Goal: Information Seeking & Learning: Learn about a topic

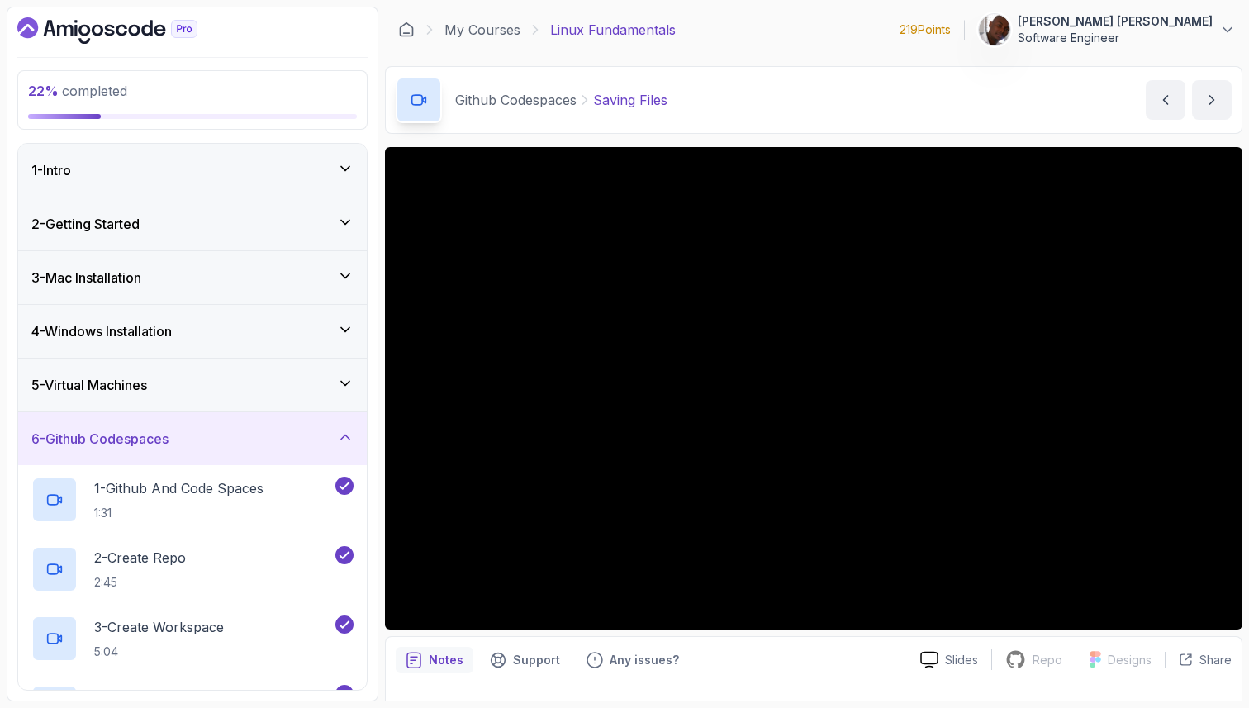
scroll to position [285, 0]
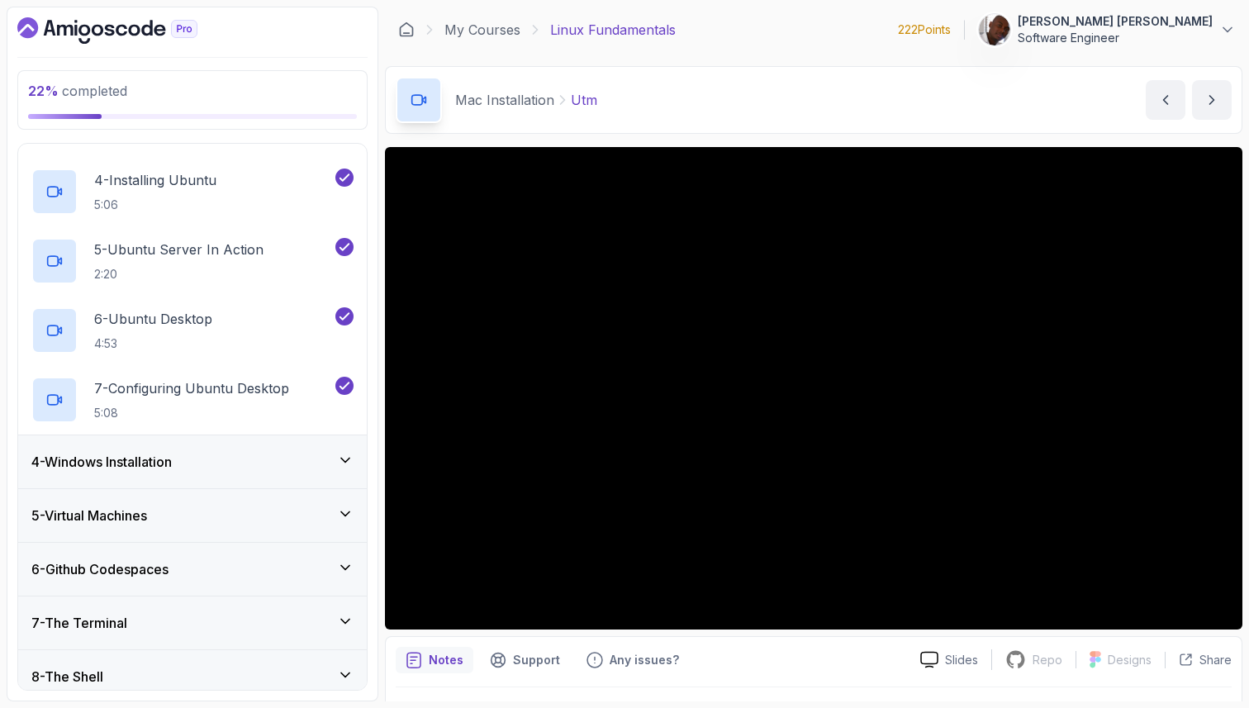
scroll to position [359, 0]
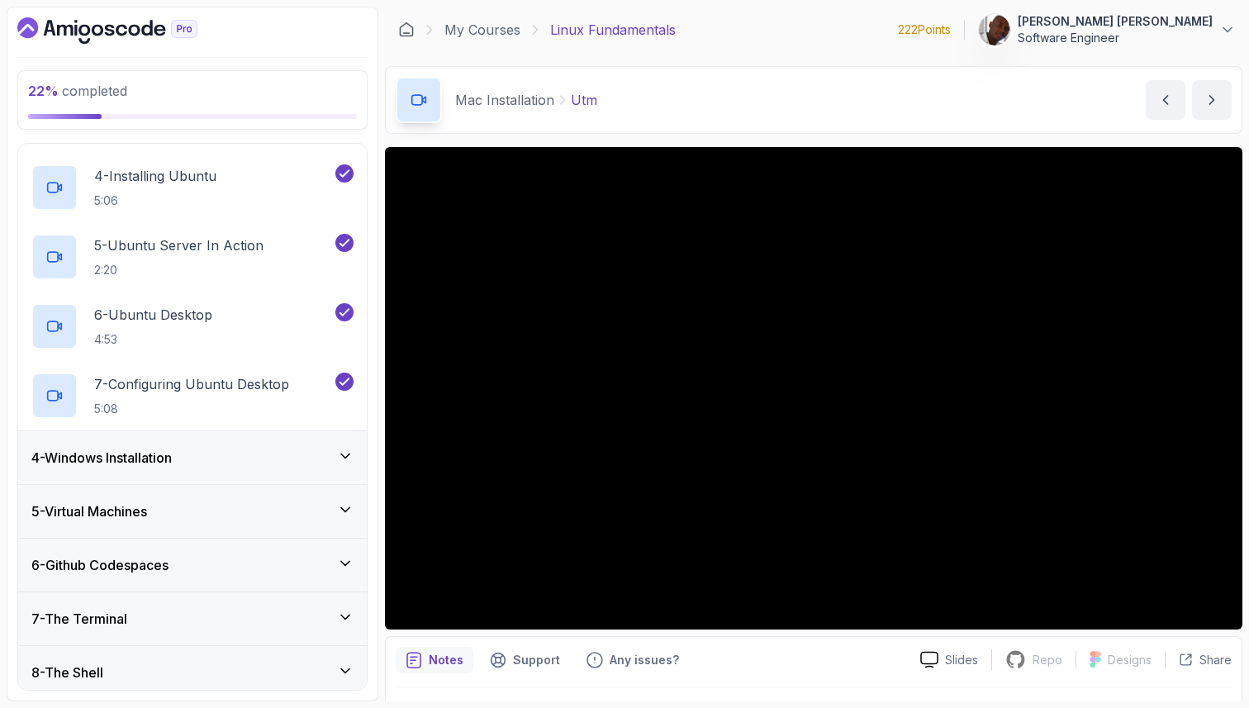
click at [204, 460] on div "4 - Windows Installation" at bounding box center [192, 458] width 322 height 20
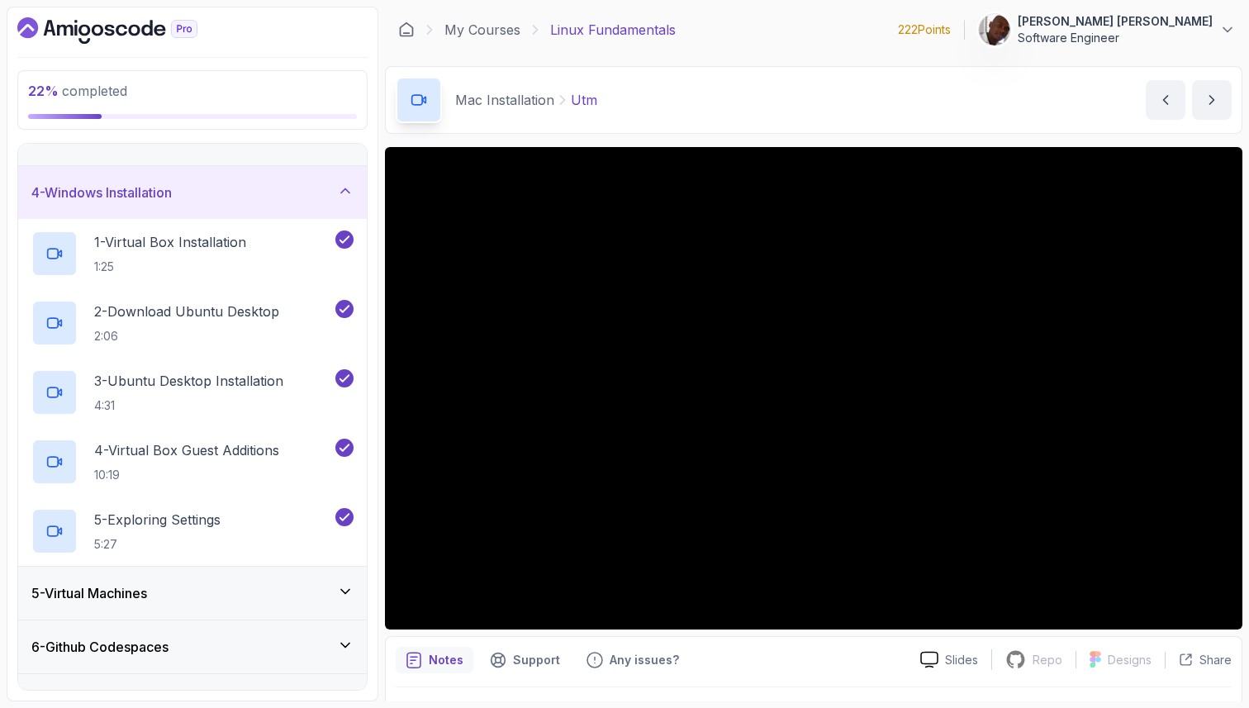
scroll to position [163, 0]
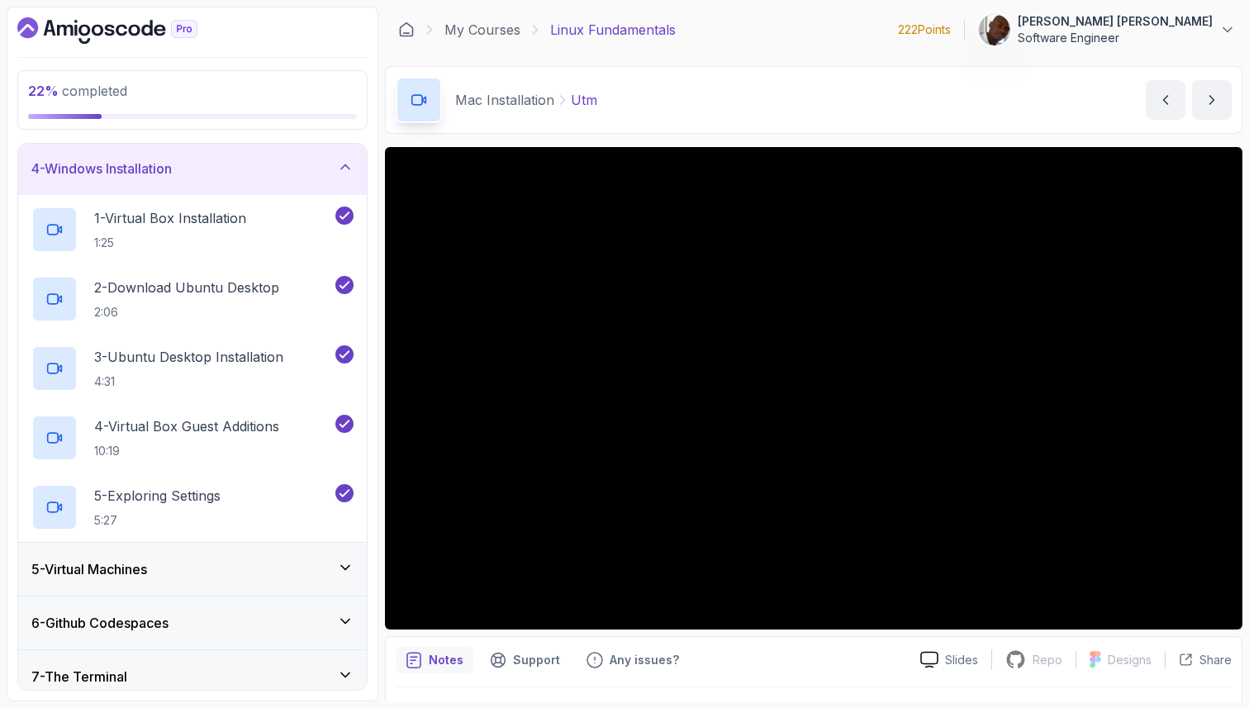
click at [227, 560] on div "5 - Virtual Machines" at bounding box center [192, 569] width 322 height 20
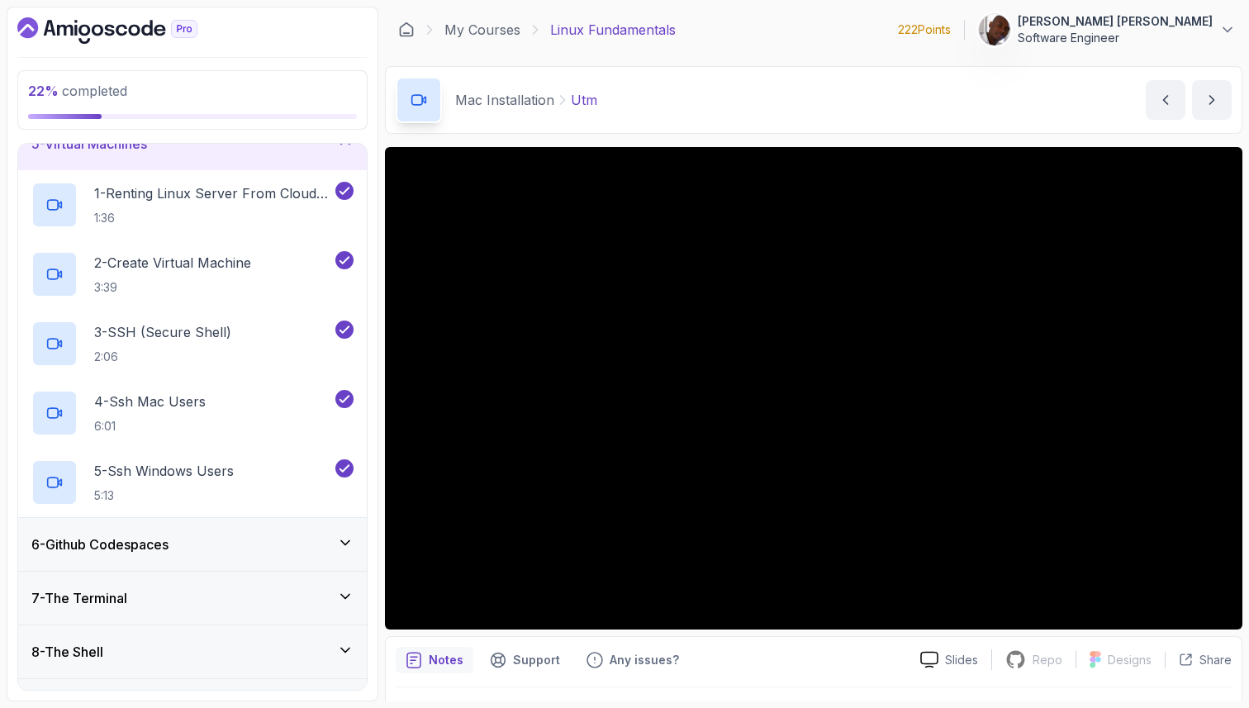
scroll to position [247, 0]
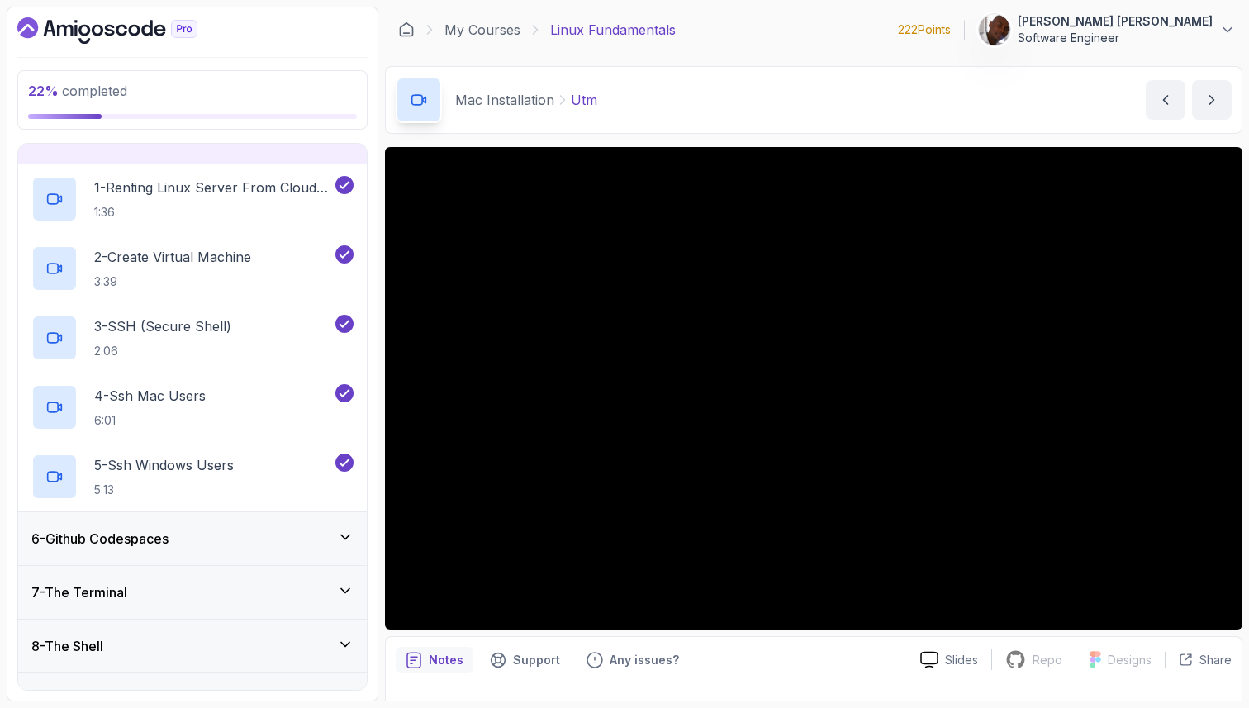
click at [216, 539] on div "6 - Github Codespaces" at bounding box center [192, 539] width 322 height 20
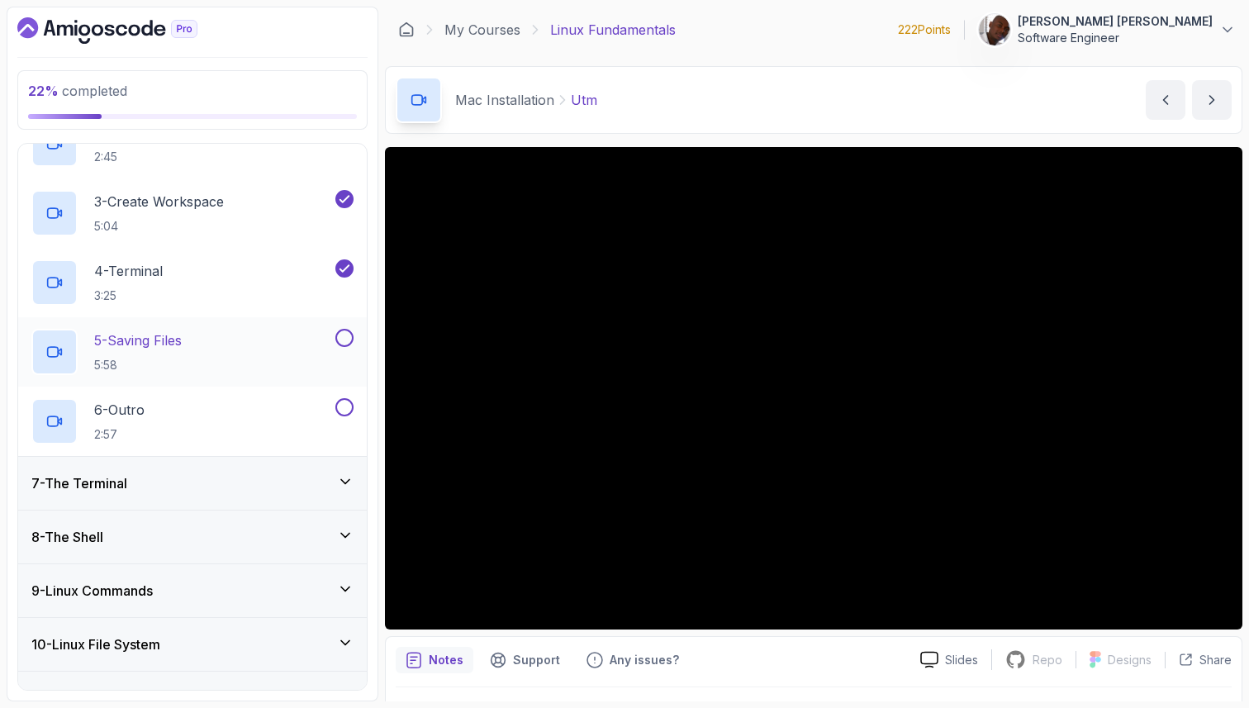
scroll to position [433, 0]
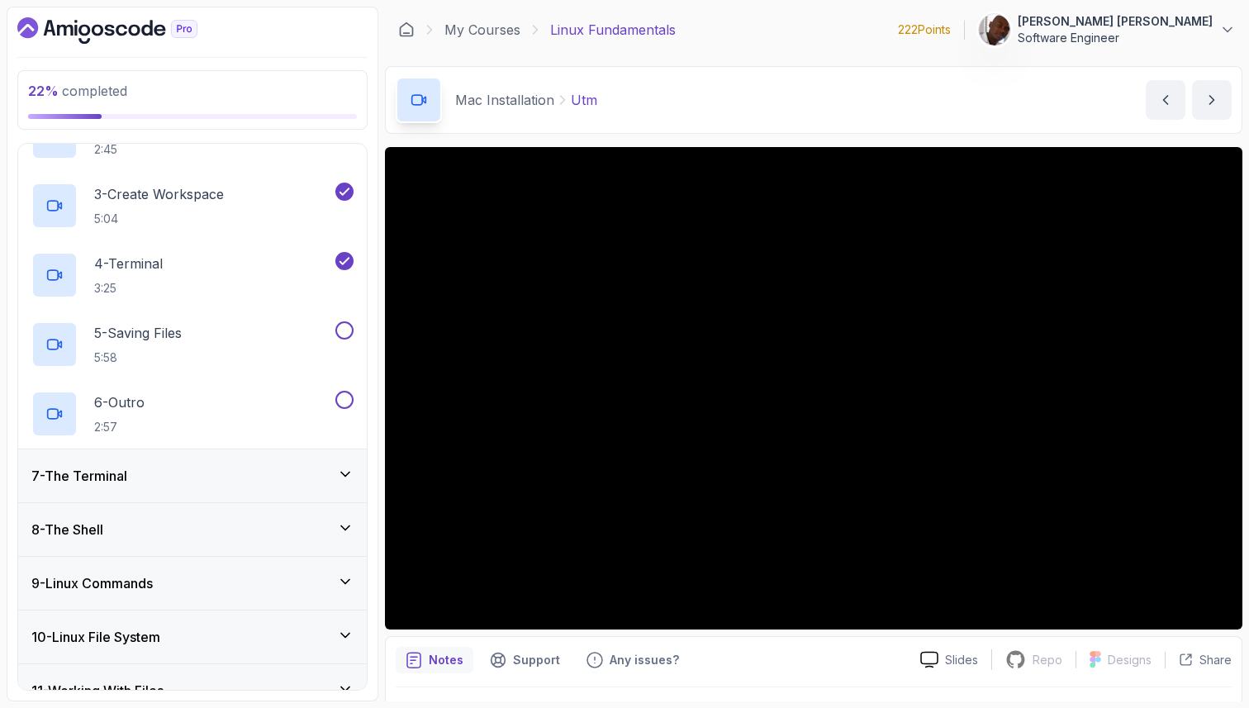
click at [235, 486] on div "7 - The Terminal" at bounding box center [192, 475] width 349 height 53
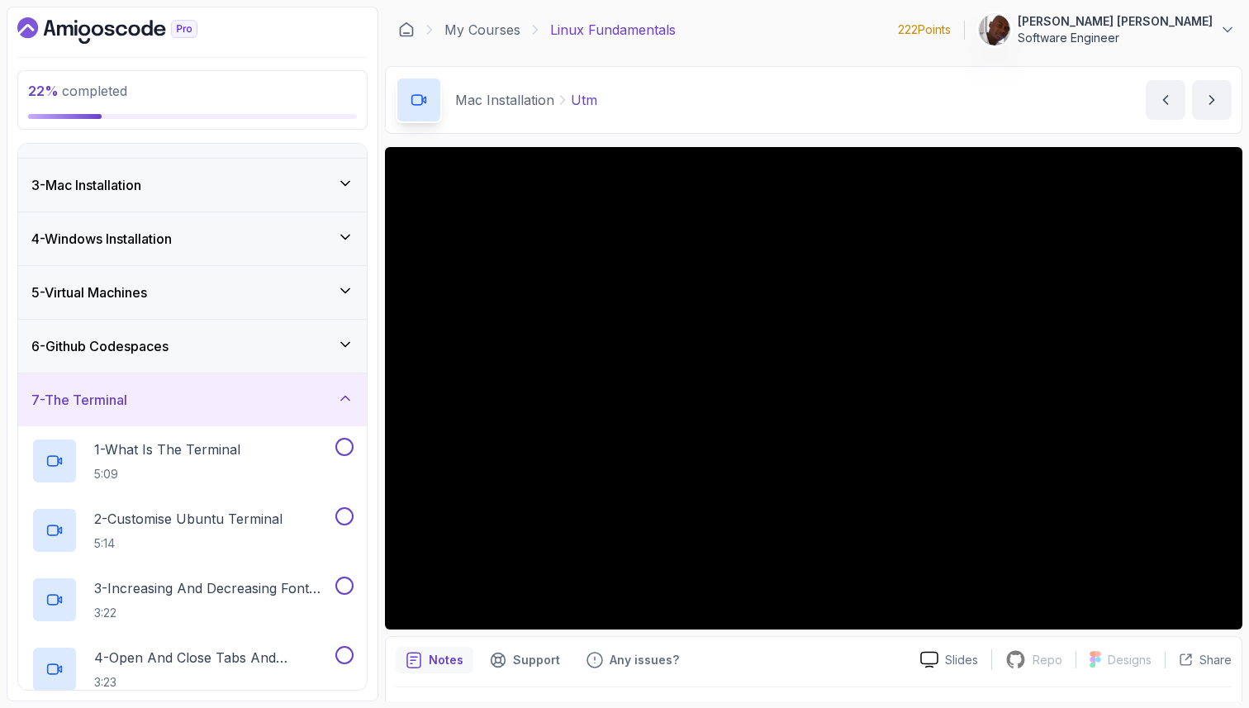
scroll to position [79, 0]
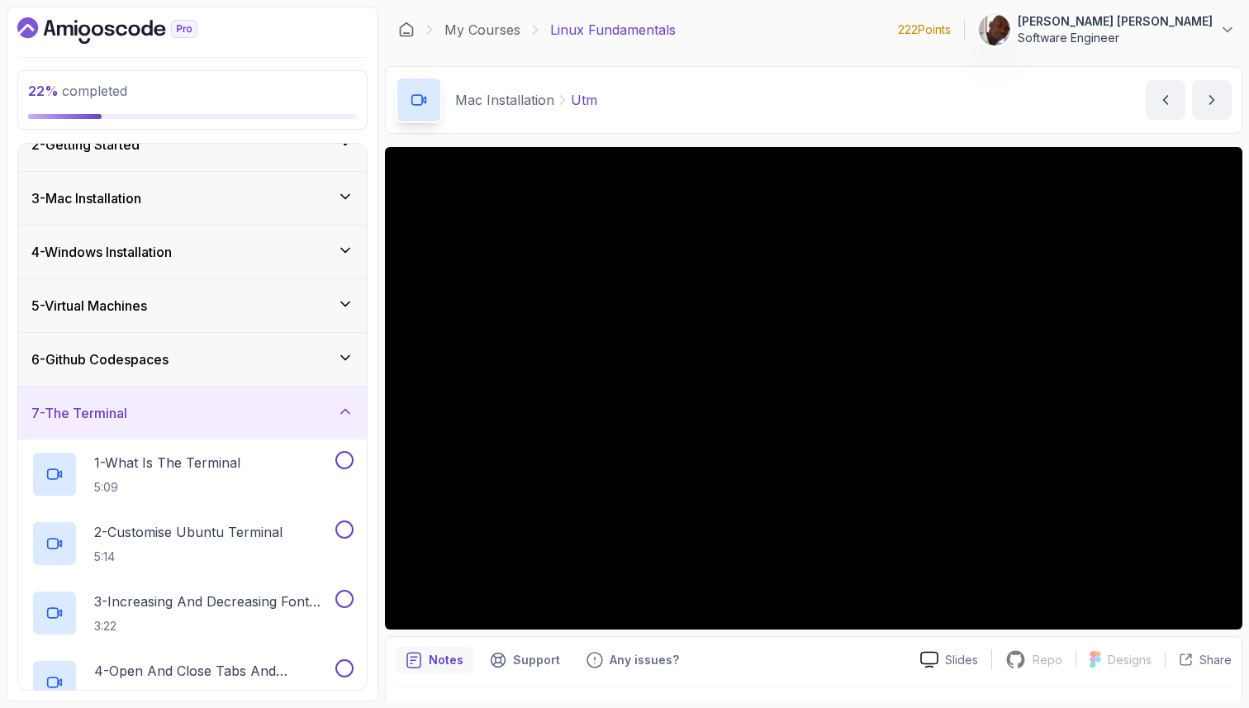
click at [344, 419] on icon at bounding box center [345, 411] width 17 height 17
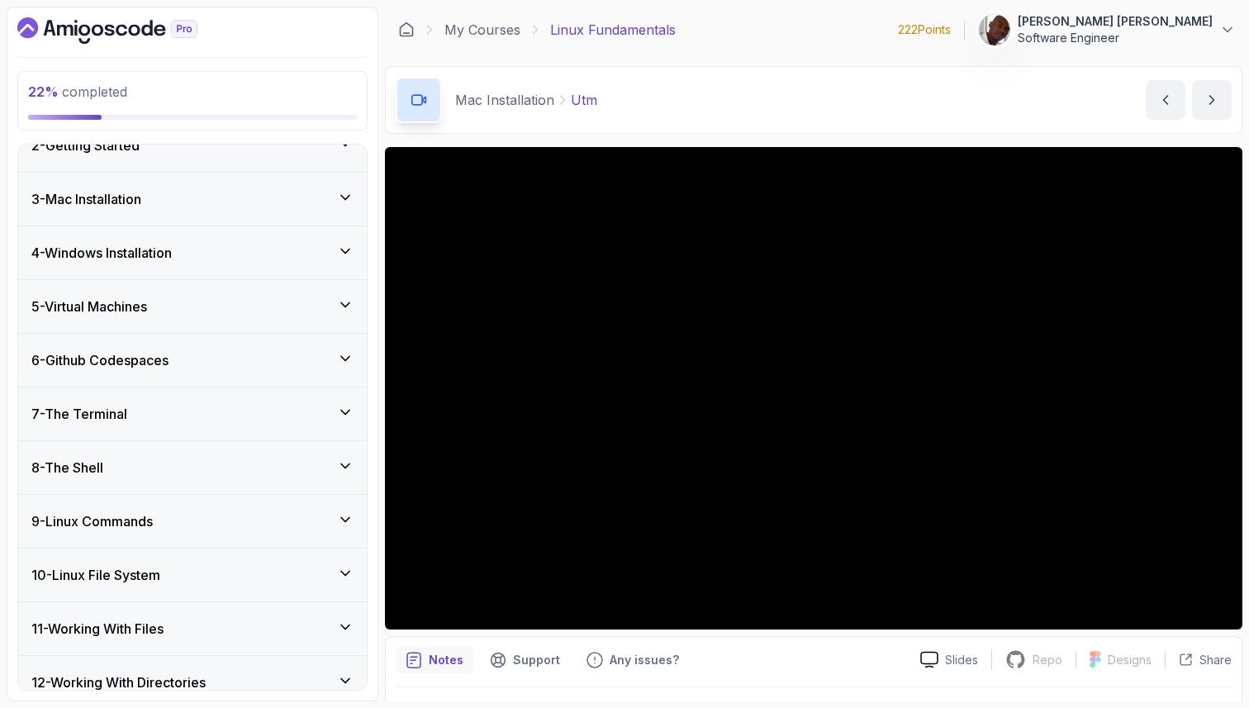
click at [330, 461] on div "8 - The Shell" at bounding box center [192, 468] width 322 height 20
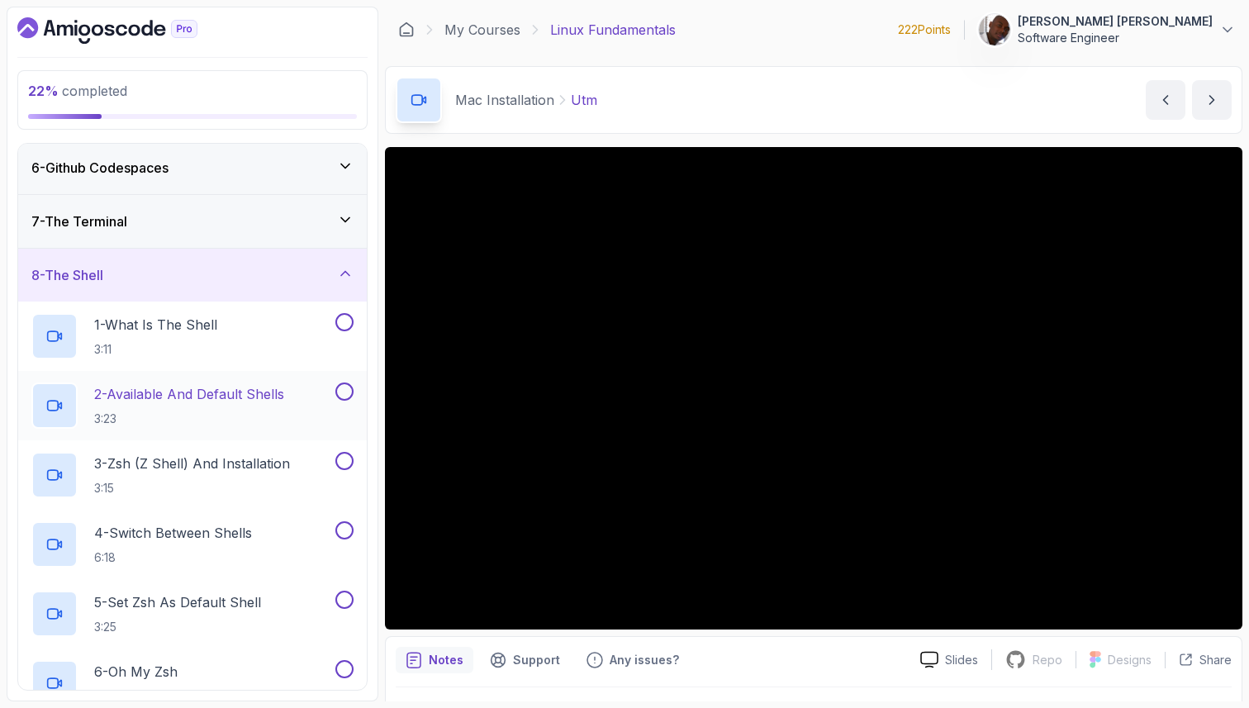
scroll to position [311, 0]
